Goal: Transaction & Acquisition: Purchase product/service

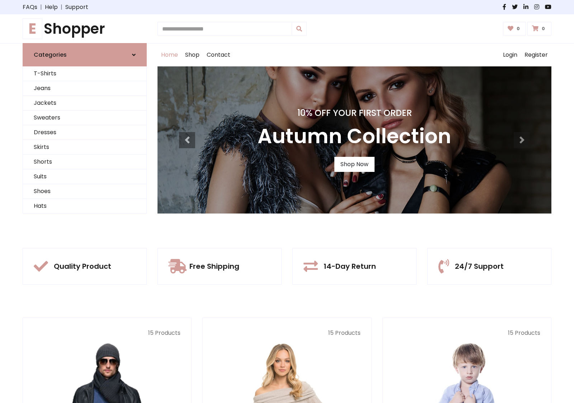
click at [287, 201] on div "10% Off Your First Order Autumn Collection Shop Now" at bounding box center [354, 139] width 394 height 147
click at [354, 164] on link "Shop Now" at bounding box center [354, 164] width 40 height 15
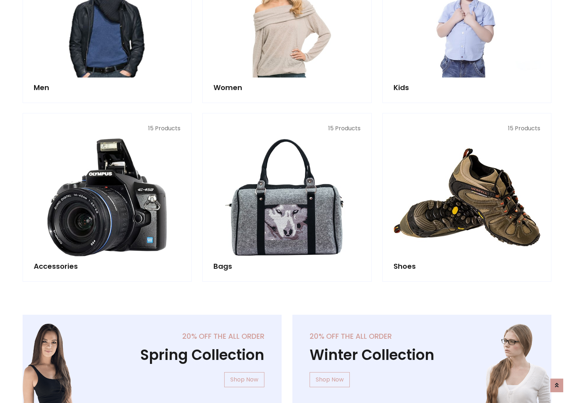
scroll to position [715, 0]
